Goal: Task Accomplishment & Management: Use online tool/utility

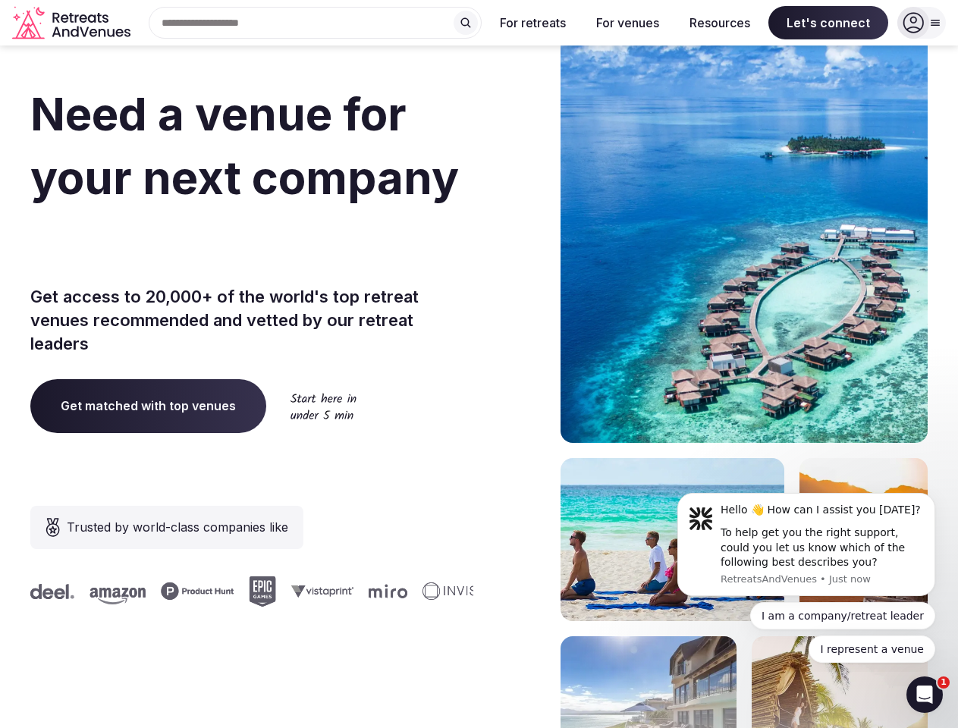
click at [479, 364] on div "Need a venue for your next company incentive trip? Get access to 20,000+ of the…" at bounding box center [479, 454] width 898 height 914
click at [316, 23] on div "Search Popular Destinations [GEOGRAPHIC_DATA], [GEOGRAPHIC_DATA] [GEOGRAPHIC_DA…" at bounding box center [309, 23] width 345 height 32
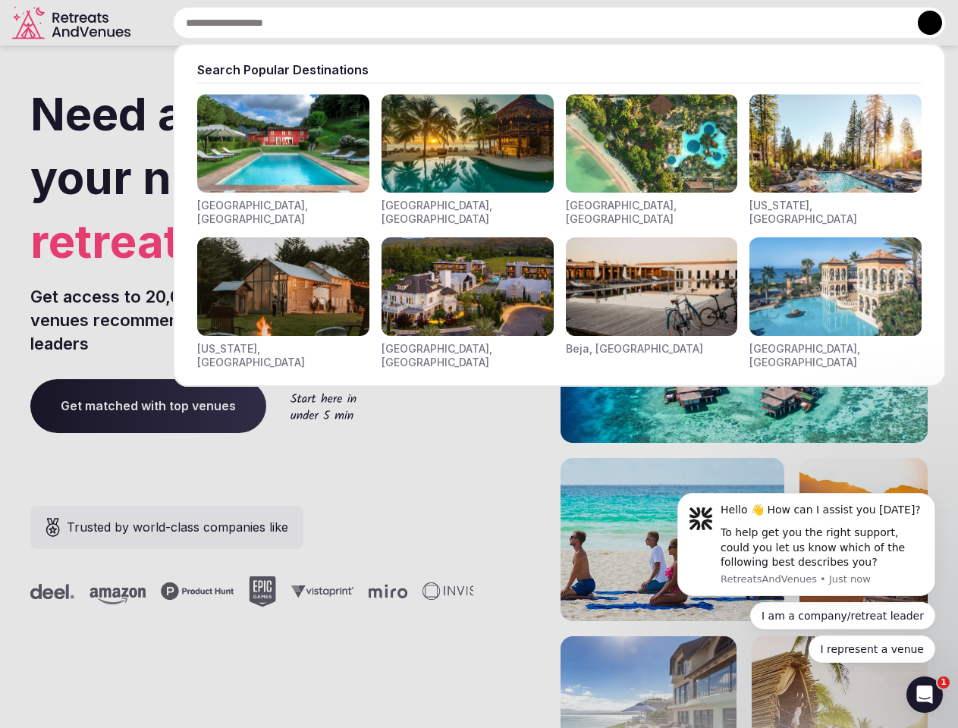
click at [466, 23] on input "text" at bounding box center [559, 23] width 773 height 32
click at [533, 23] on input "text" at bounding box center [559, 23] width 773 height 32
click at [628, 23] on input "text" at bounding box center [559, 23] width 773 height 32
click at [720, 23] on input "text" at bounding box center [559, 23] width 773 height 32
click at [829, 23] on input "text" at bounding box center [559, 23] width 773 height 32
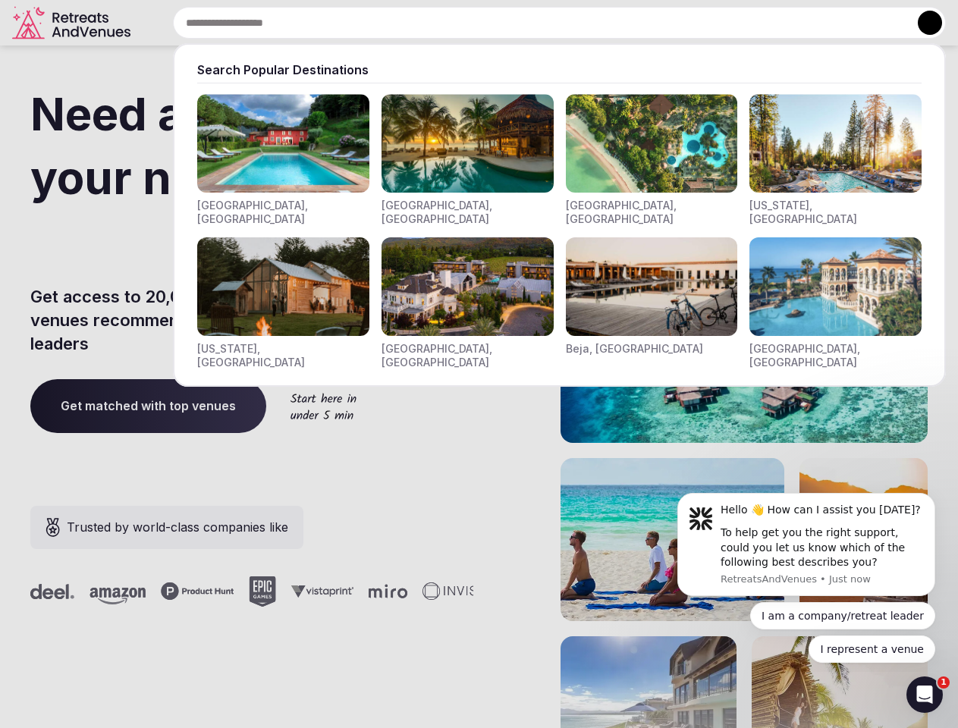
click at [922, 23] on button at bounding box center [930, 23] width 24 height 24
click at [807, 545] on div "To help get you the right support, could you let us know which of the following…" at bounding box center [822, 548] width 203 height 45
